Goal: Information Seeking & Learning: Check status

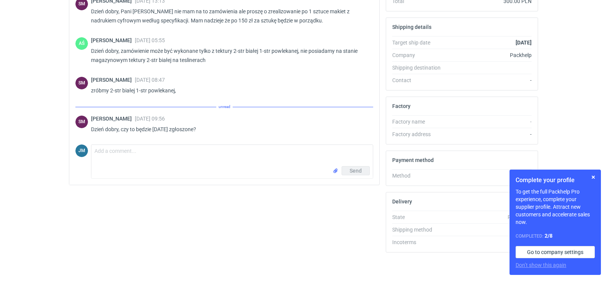
scroll to position [215, 0]
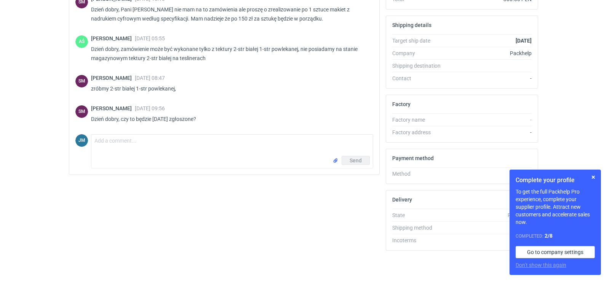
click at [129, 158] on div "Send" at bounding box center [231, 162] width 281 height 12
click at [128, 152] on textarea "Comment message" at bounding box center [231, 145] width 281 height 21
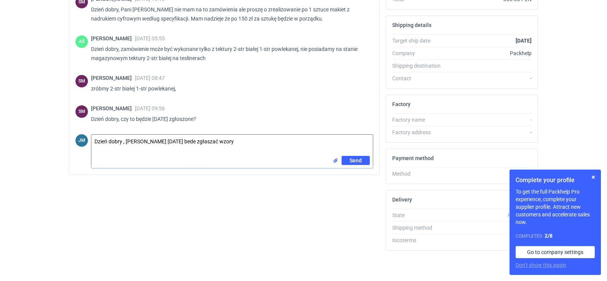
type textarea "Dzień dobry , Panie Sebastianie jutro bede zgłaszać wzory"
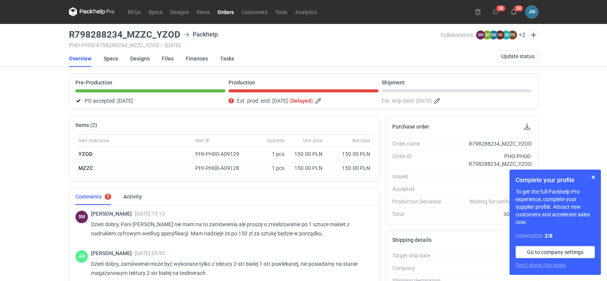
scroll to position [0, 0]
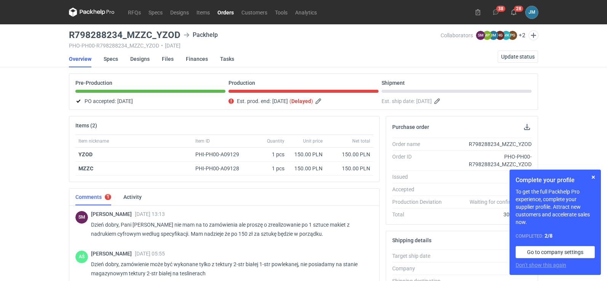
click at [92, 13] on icon at bounding box center [91, 12] width 3 height 5
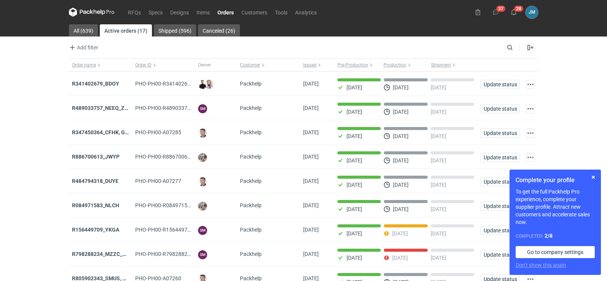
click at [78, 12] on icon at bounding box center [92, 12] width 46 height 9
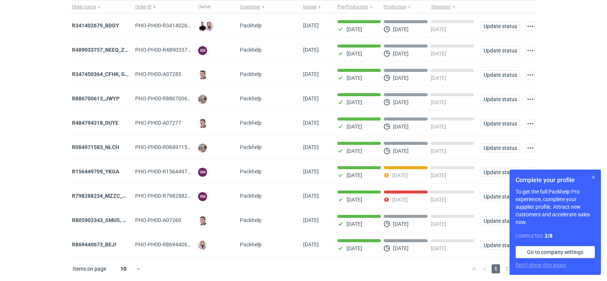
click at [593, 179] on button "button" at bounding box center [593, 177] width 9 height 9
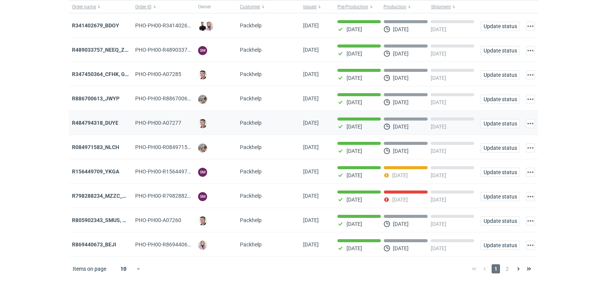
scroll to position [0, 0]
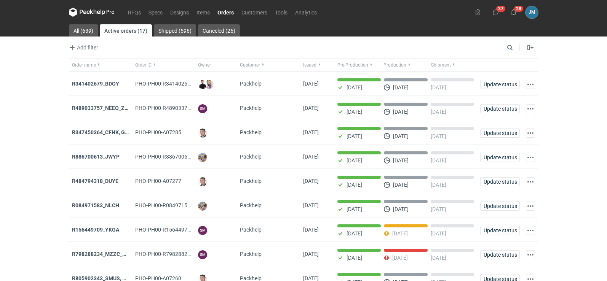
click at [81, 12] on icon at bounding box center [85, 12] width 10 height 4
click at [91, 7] on nav "RFQs Specs Designs Items Orders Customers Tools Analytics" at bounding box center [195, 12] width 252 height 24
click at [91, 10] on icon at bounding box center [92, 12] width 46 height 9
click at [85, 32] on link "All (639)" at bounding box center [83, 30] width 29 height 12
click at [84, 14] on icon at bounding box center [85, 12] width 10 height 4
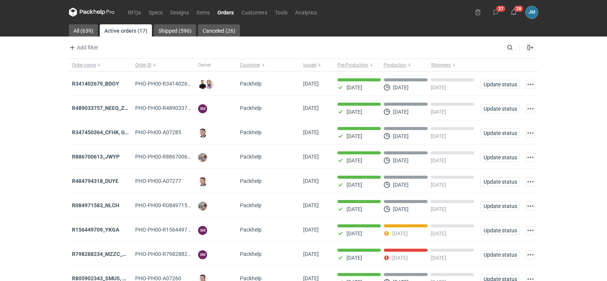
click at [83, 10] on icon at bounding box center [92, 12] width 46 height 9
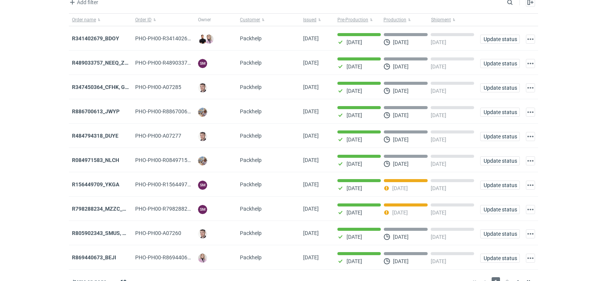
scroll to position [62, 0]
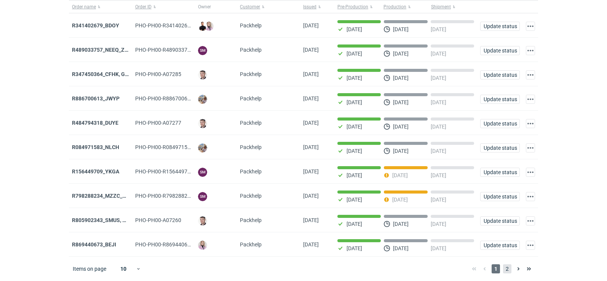
click at [507, 268] on span "2" at bounding box center [507, 269] width 8 height 9
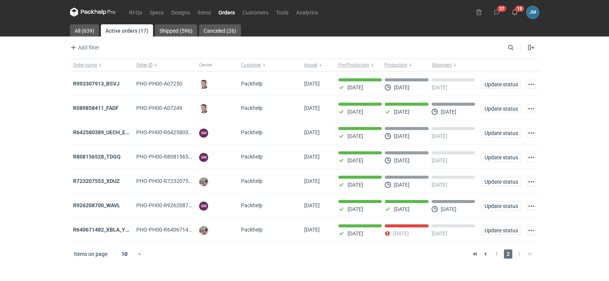
click at [89, 13] on icon at bounding box center [86, 12] width 10 height 4
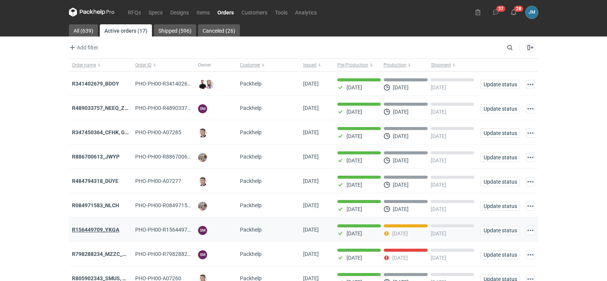
click at [98, 230] on strong "R156449709_YKGA" at bounding box center [95, 230] width 47 height 6
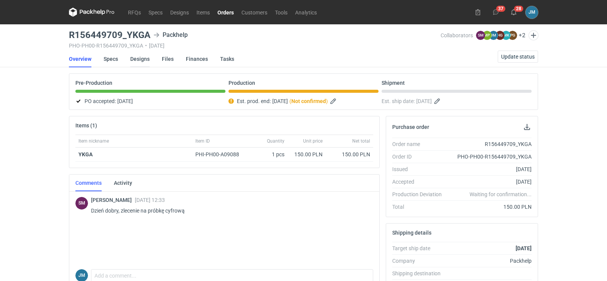
click at [137, 57] on link "Designs" at bounding box center [139, 59] width 19 height 17
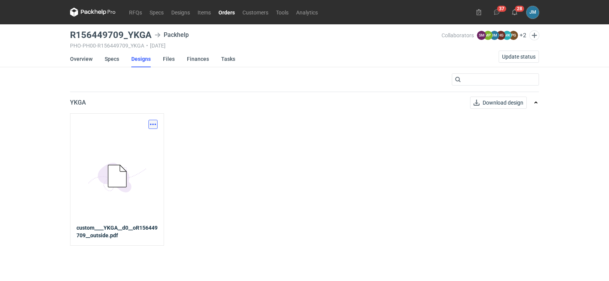
click at [155, 126] on button "button" at bounding box center [152, 124] width 9 height 9
click at [130, 141] on link "Download design part" at bounding box center [120, 141] width 70 height 12
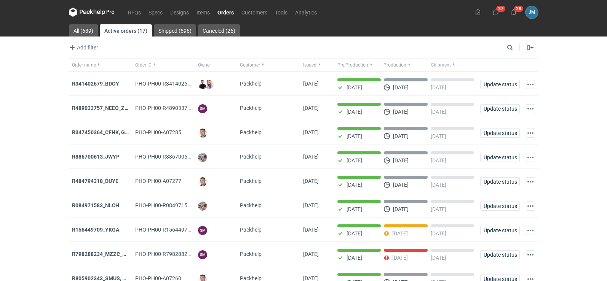
click at [75, 205] on strong "R084971583_NLCH" at bounding box center [95, 206] width 47 height 6
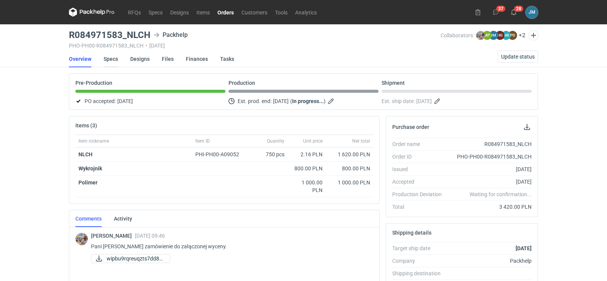
click at [113, 59] on link "Specs" at bounding box center [111, 59] width 14 height 17
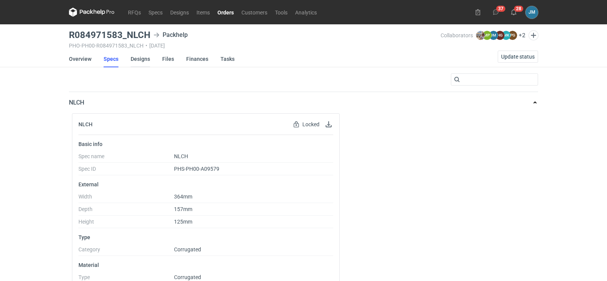
click at [147, 58] on link "Designs" at bounding box center [140, 59] width 19 height 17
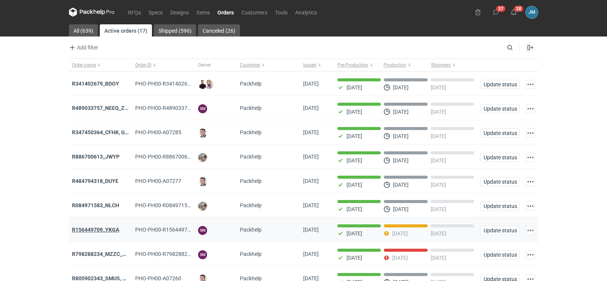
click at [84, 233] on strong "R156449709_YKGA" at bounding box center [95, 230] width 47 height 6
click at [90, 257] on strong "R798288234_MZZC_YZOD" at bounding box center [104, 254] width 64 height 6
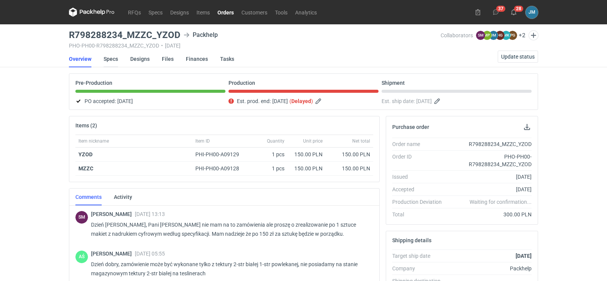
click at [112, 59] on link "Specs" at bounding box center [111, 59] width 14 height 17
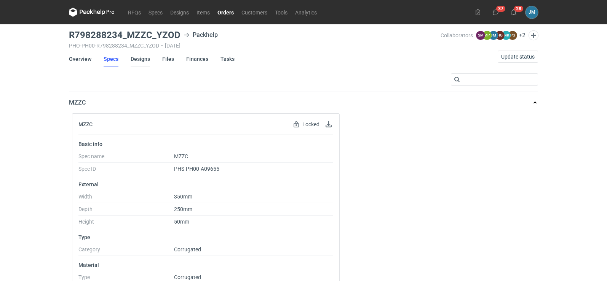
click at [134, 61] on link "Designs" at bounding box center [140, 59] width 19 height 17
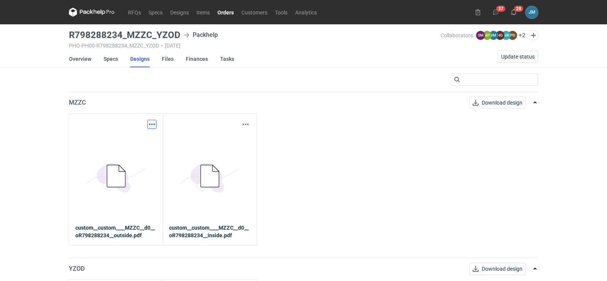
click at [150, 121] on button "button" at bounding box center [151, 124] width 9 height 9
click at [139, 143] on link "Download design part" at bounding box center [118, 141] width 70 height 12
click at [8, 149] on div "RFQs Specs Designs Items Orders Customers Tools Analytics 37 28 JM Joanna Myśla…" at bounding box center [303, 140] width 607 height 281
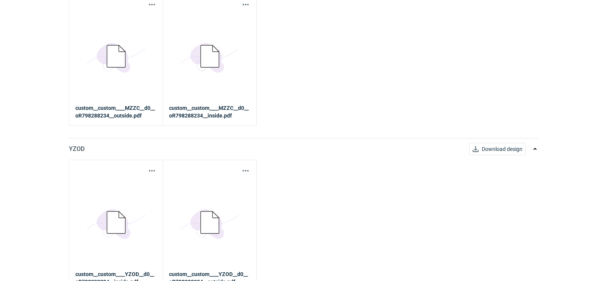
scroll to position [131, 0]
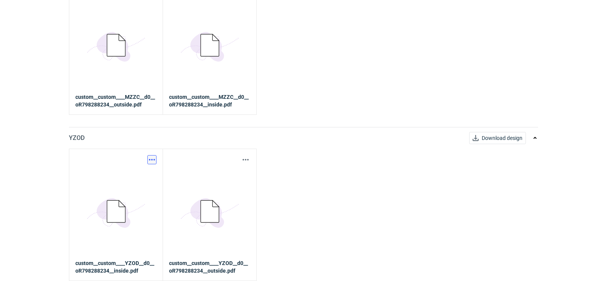
click at [152, 161] on button "button" at bounding box center [151, 159] width 9 height 9
click at [136, 175] on link "Download design part" at bounding box center [118, 177] width 70 height 12
click at [242, 162] on button "button" at bounding box center [245, 159] width 9 height 9
click at [211, 177] on link "Download design part" at bounding box center [212, 177] width 70 height 12
click at [153, 161] on button "button" at bounding box center [151, 159] width 9 height 9
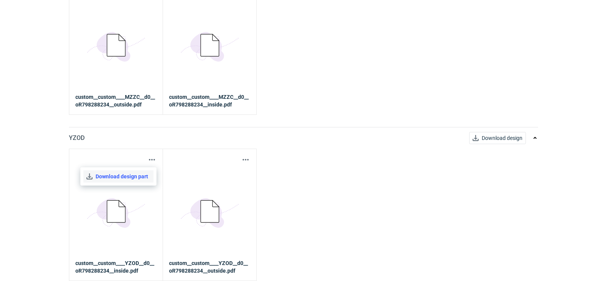
click at [127, 175] on link "Download design part" at bounding box center [118, 177] width 70 height 12
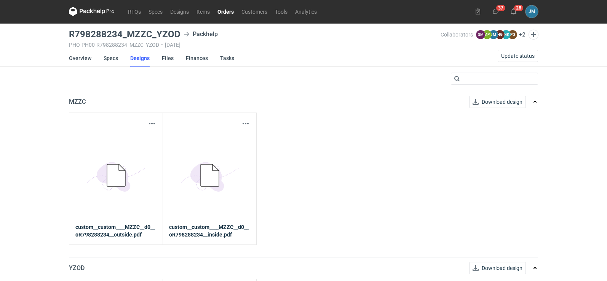
scroll to position [0, 0]
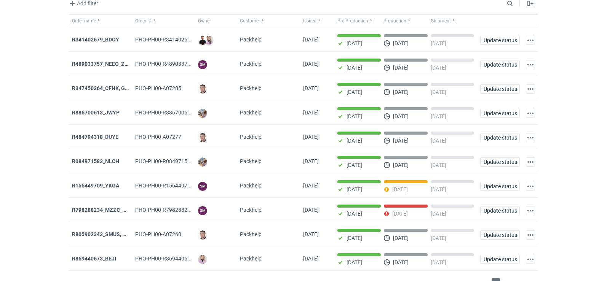
scroll to position [62, 0]
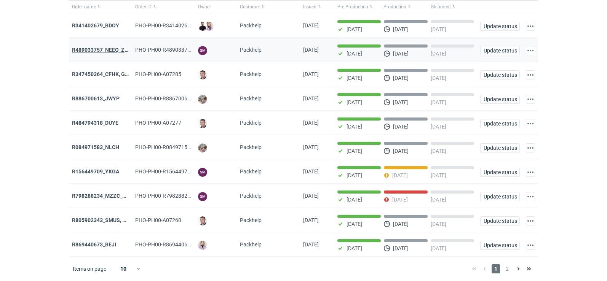
click at [84, 47] on strong "R489033757_NEEQ_ZVYP_WVPK_PHVG_SDDZ_GAYC" at bounding box center [136, 50] width 129 height 6
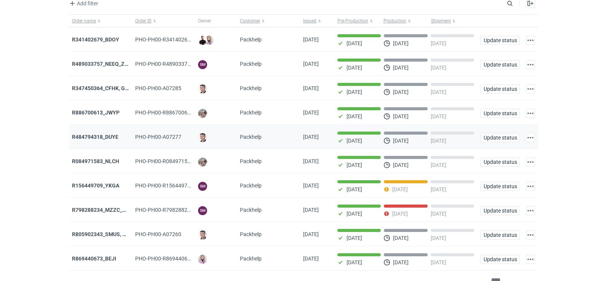
scroll to position [62, 0]
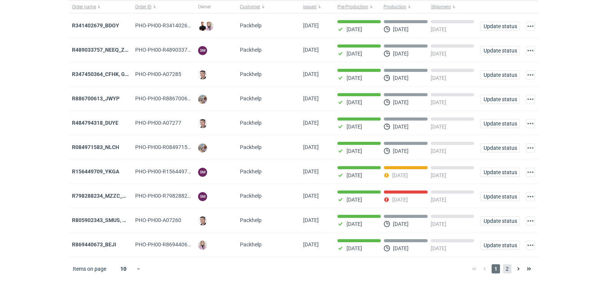
click at [509, 271] on span "2" at bounding box center [507, 269] width 8 height 9
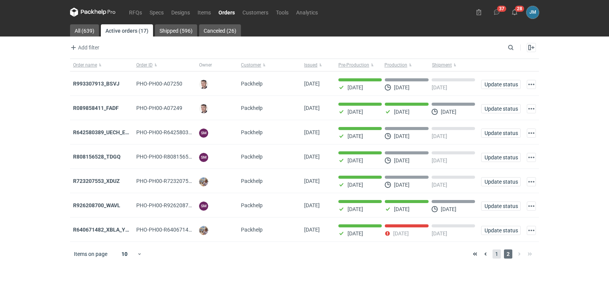
click at [499, 257] on span "1" at bounding box center [497, 254] width 8 height 9
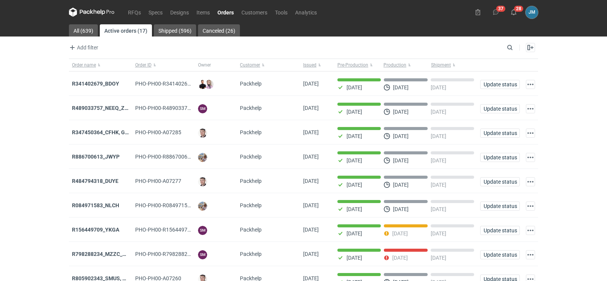
click at [90, 14] on icon at bounding box center [92, 12] width 46 height 9
click at [86, 8] on icon at bounding box center [92, 12] width 46 height 9
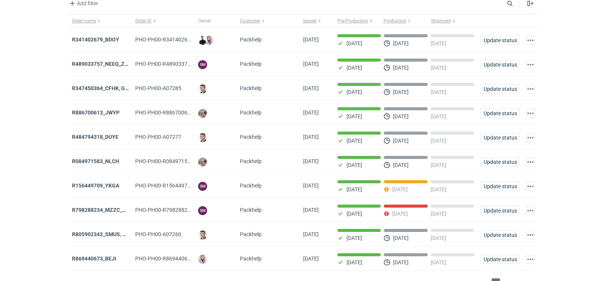
scroll to position [62, 0]
